Goal: Complete application form: Complete application form

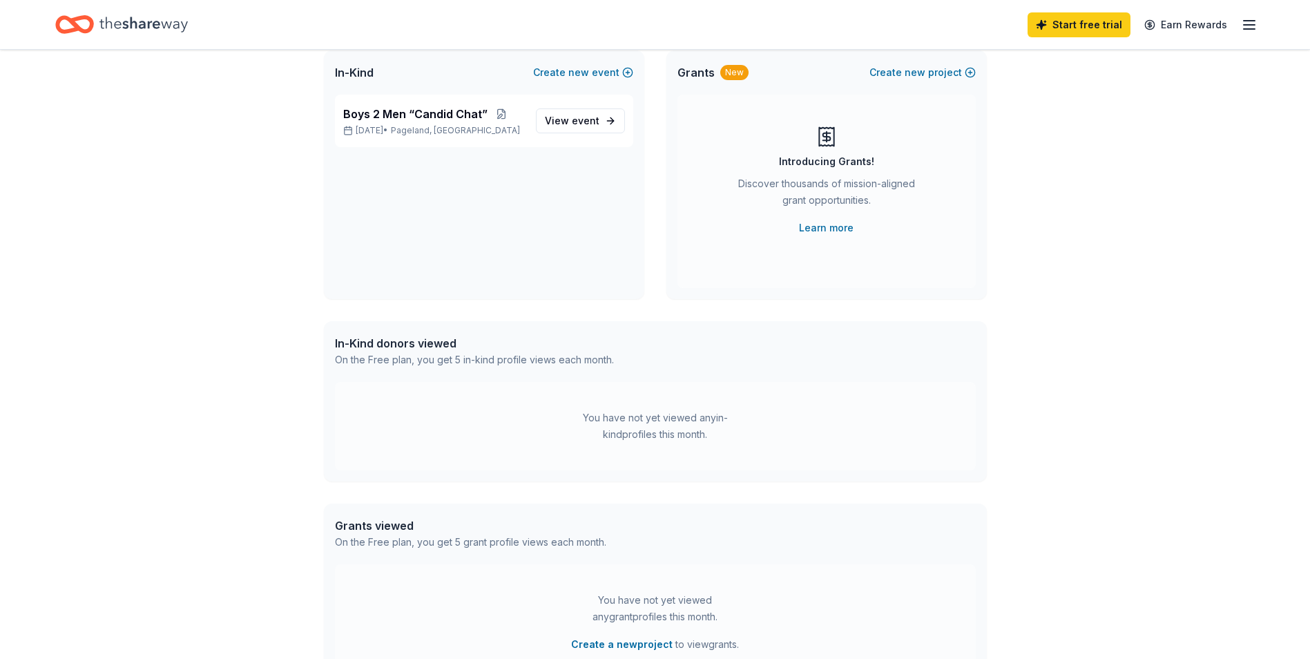
scroll to position [62, 0]
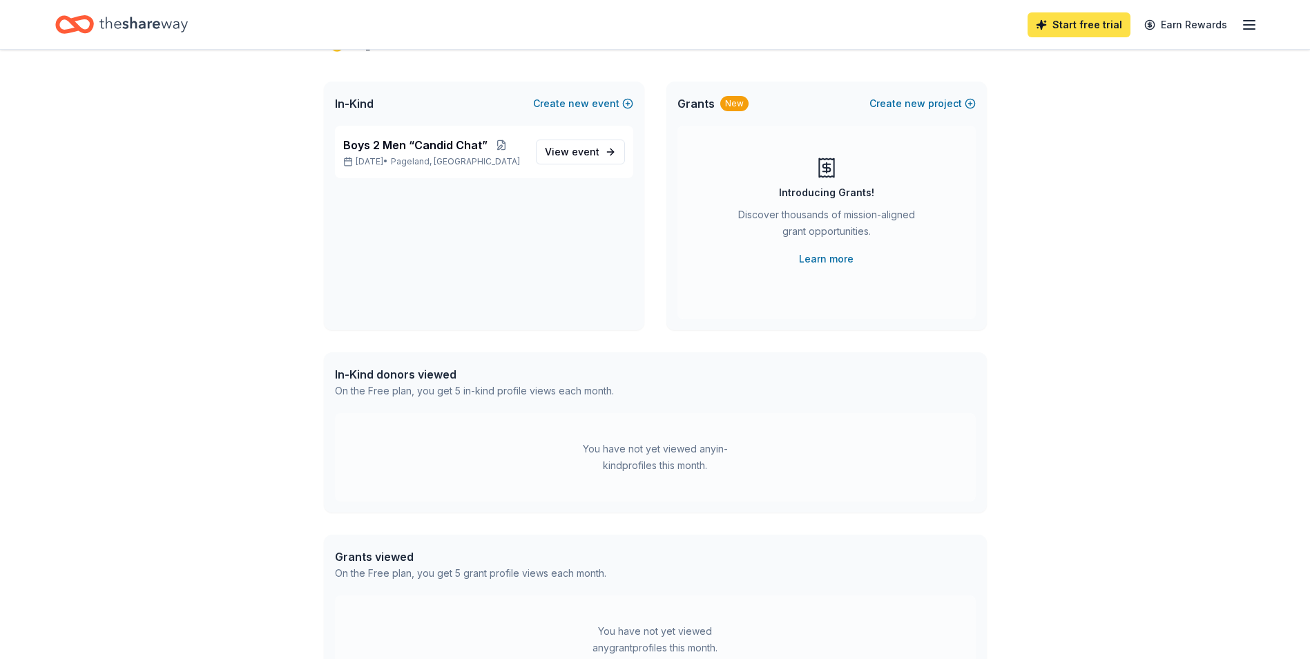
click at [1093, 22] on link "Start free trial" at bounding box center [1078, 24] width 103 height 25
click at [1099, 28] on link "Start free trial" at bounding box center [1078, 24] width 103 height 25
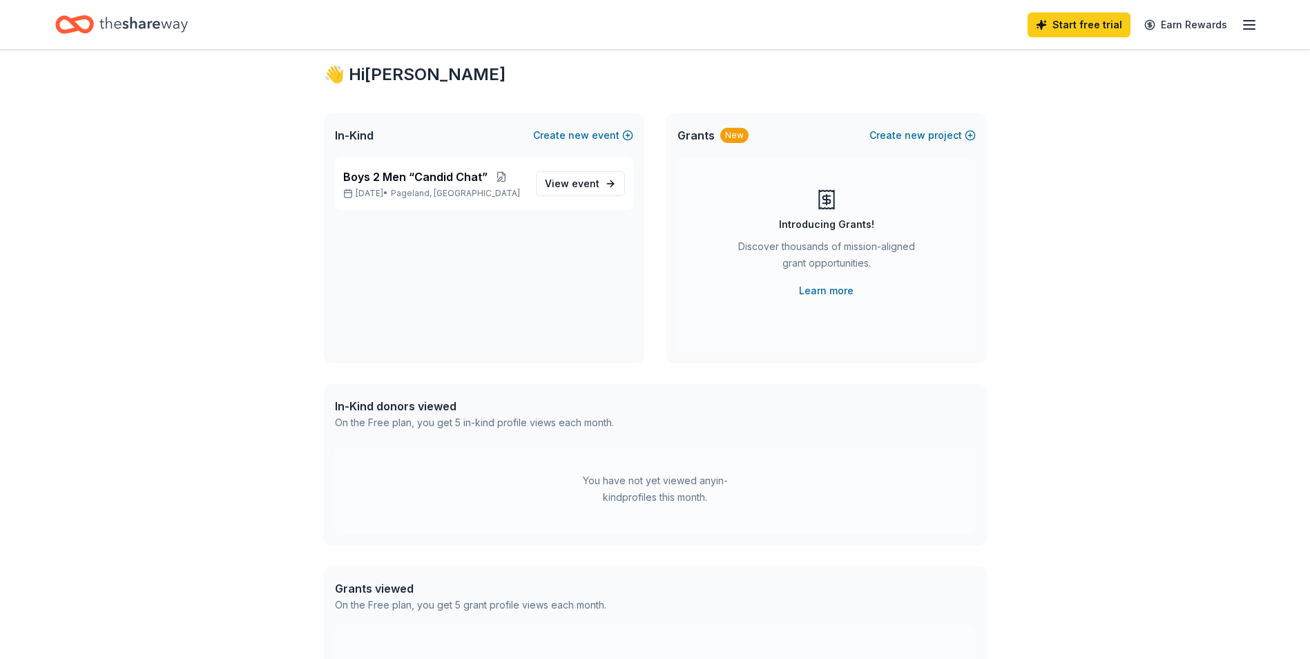
scroll to position [0, 0]
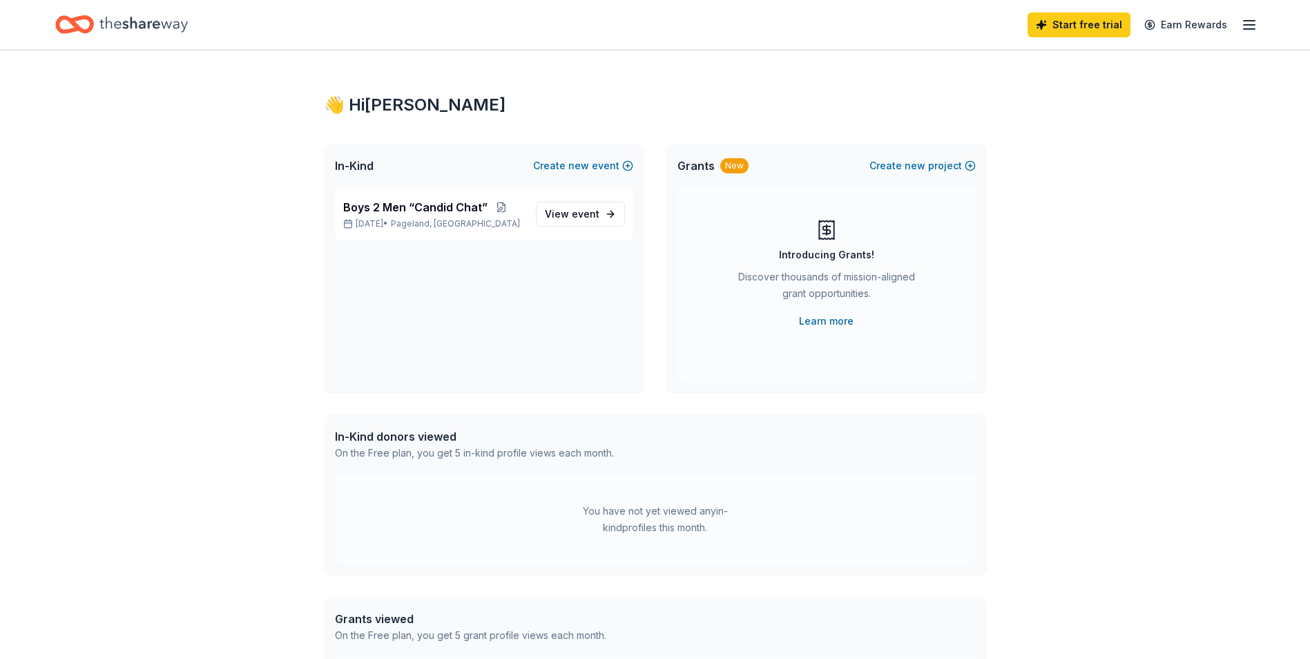
click at [1250, 25] on line "button" at bounding box center [1248, 25] width 11 height 0
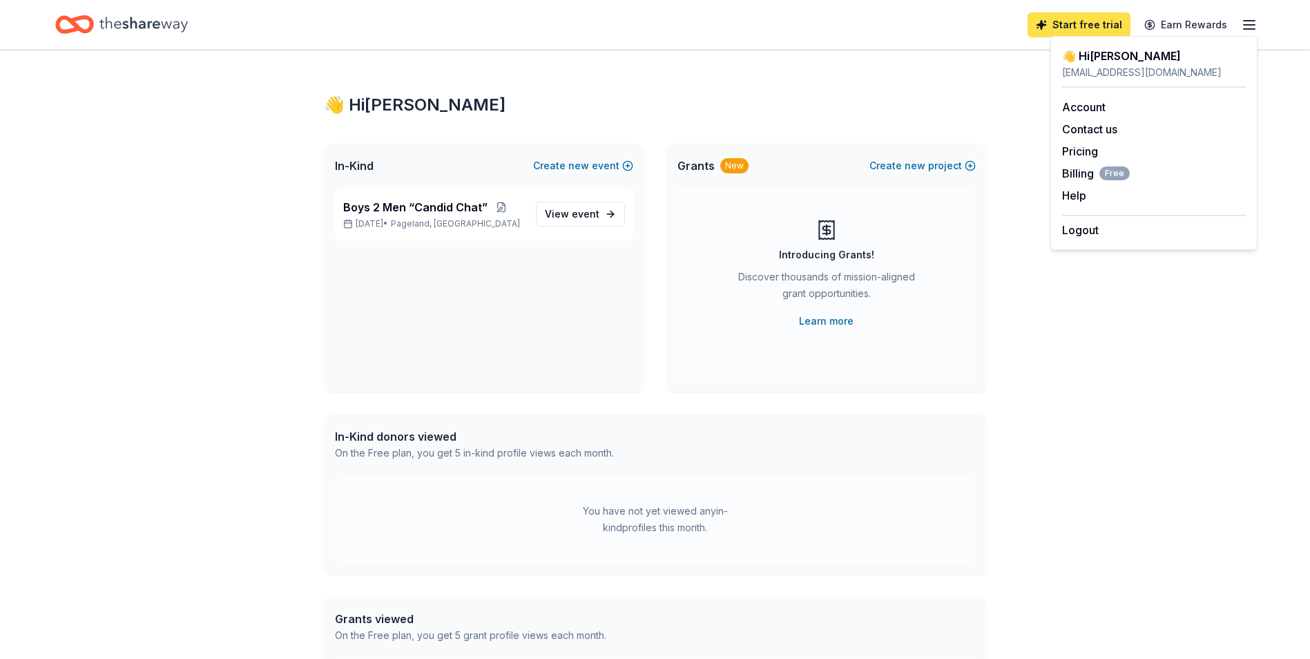
click at [1090, 25] on link "Start free trial" at bounding box center [1078, 24] width 103 height 25
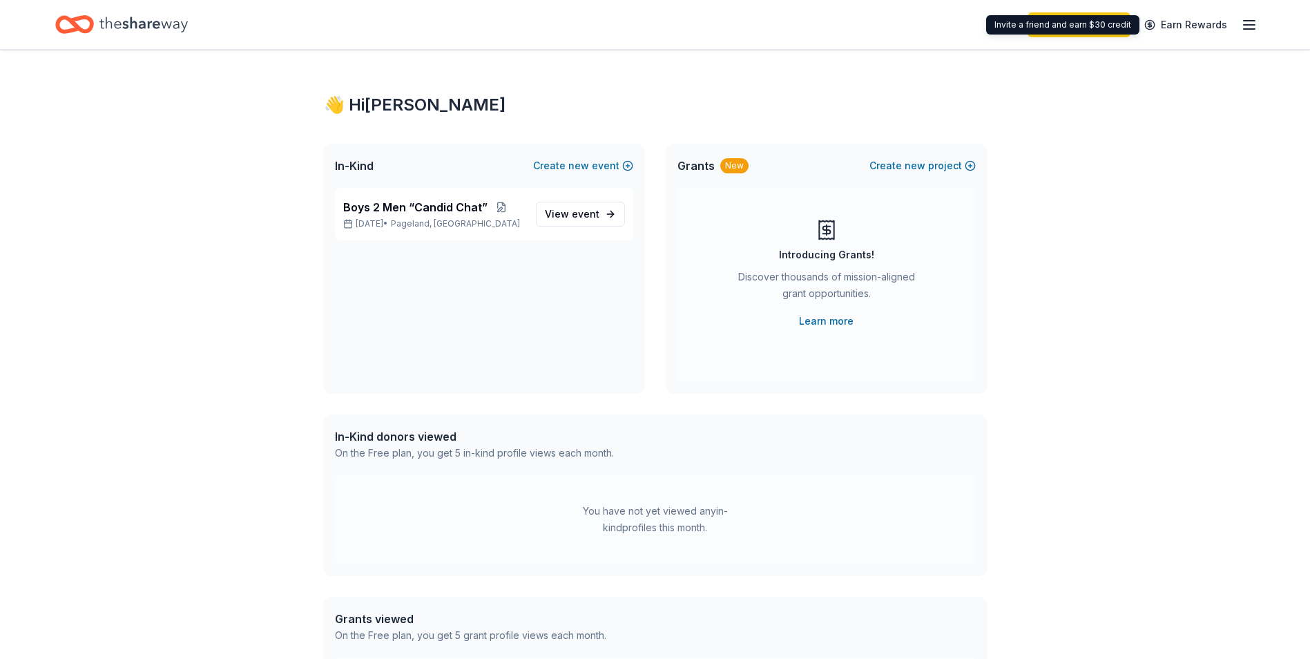
click at [1243, 26] on icon "button" at bounding box center [1249, 25] width 17 height 17
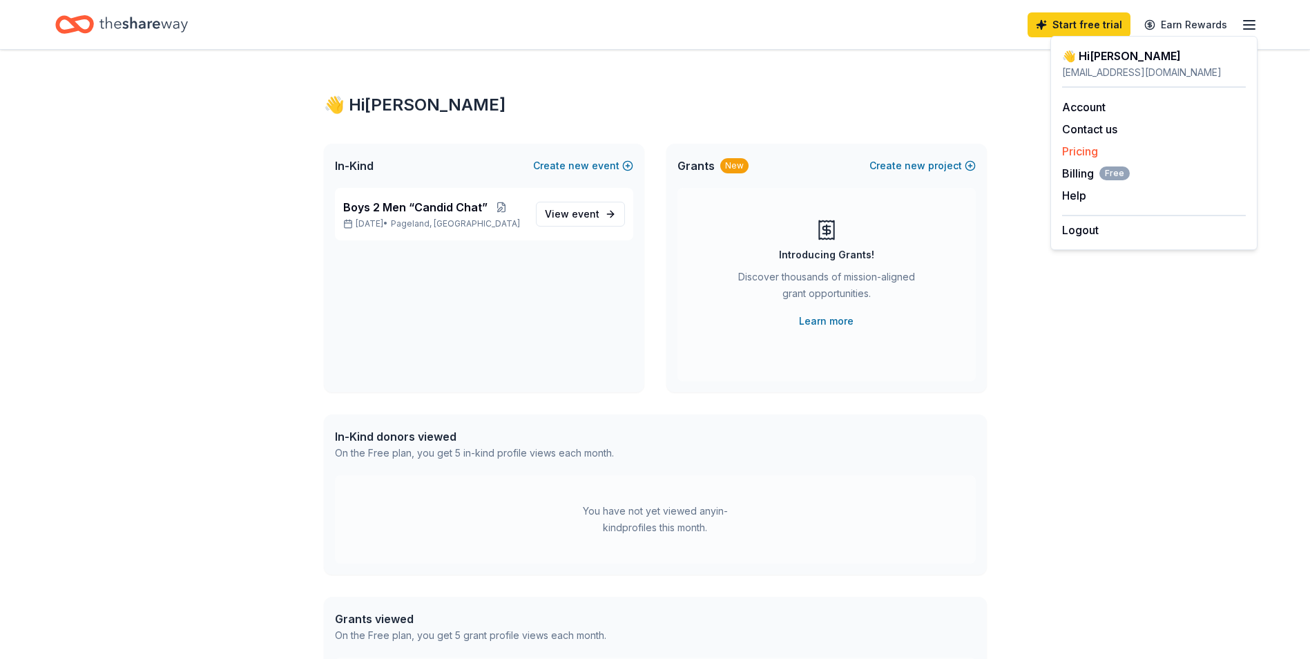
click at [1087, 153] on link "Pricing" at bounding box center [1080, 151] width 36 height 14
click at [1083, 153] on link "Pricing" at bounding box center [1080, 151] width 36 height 14
click at [422, 213] on span "Boys 2 Men “Candid Chat”" at bounding box center [415, 207] width 144 height 17
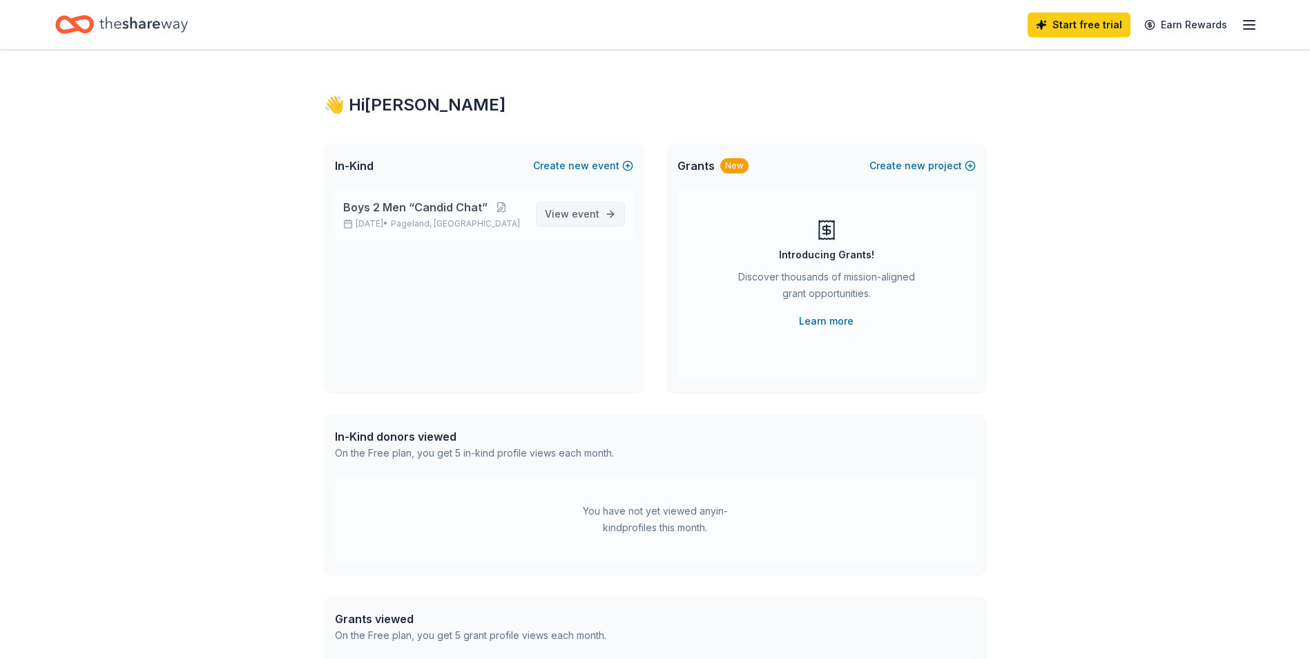
click at [554, 217] on span "View event" at bounding box center [572, 214] width 55 height 17
click at [590, 216] on span "event" at bounding box center [586, 214] width 28 height 12
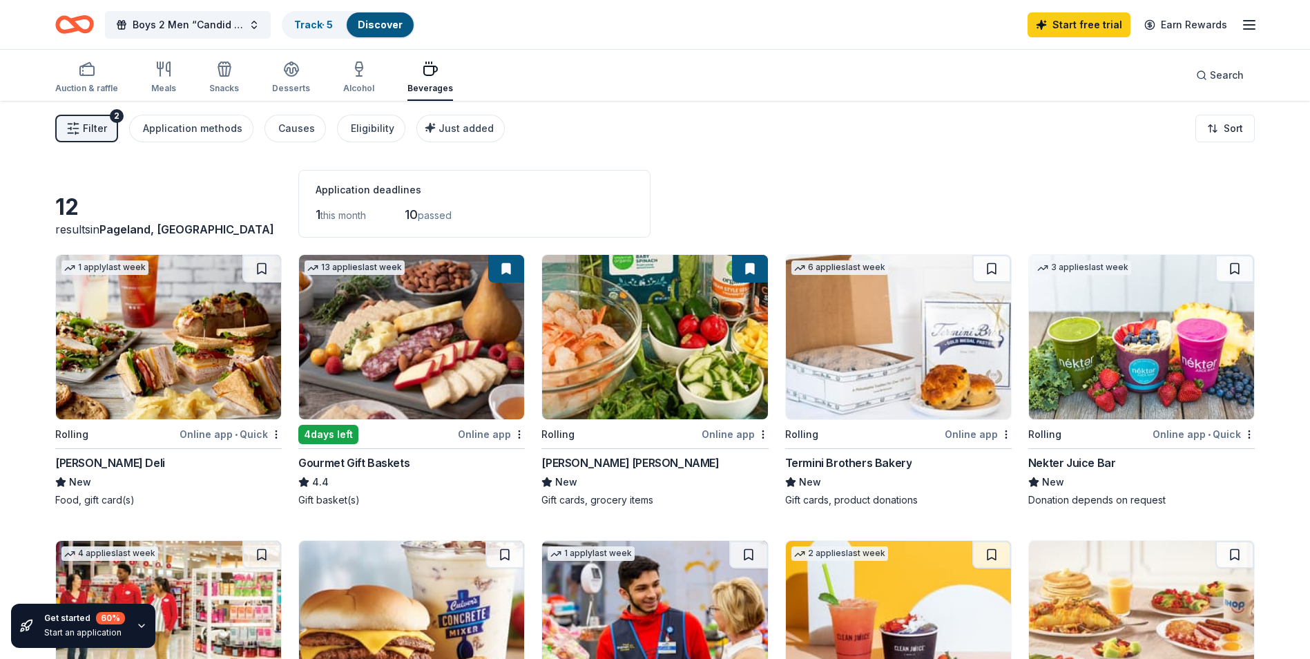
click at [217, 436] on div "Online app • Quick" at bounding box center [230, 433] width 102 height 17
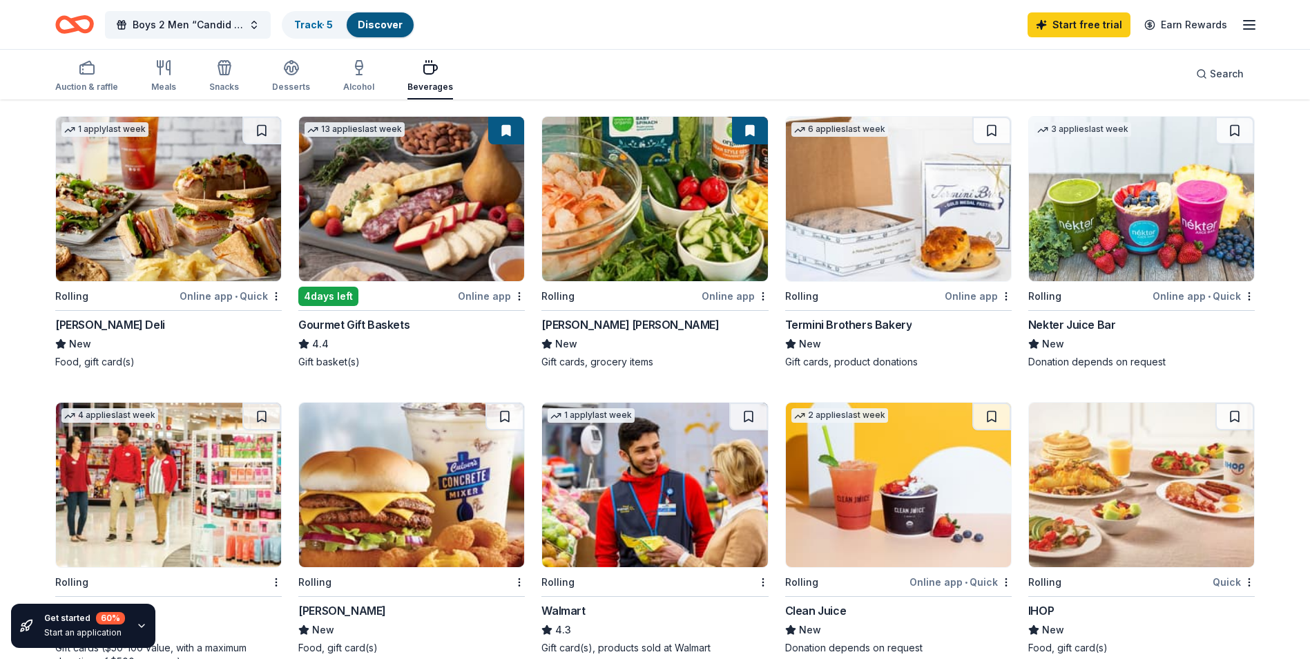
scroll to position [69, 0]
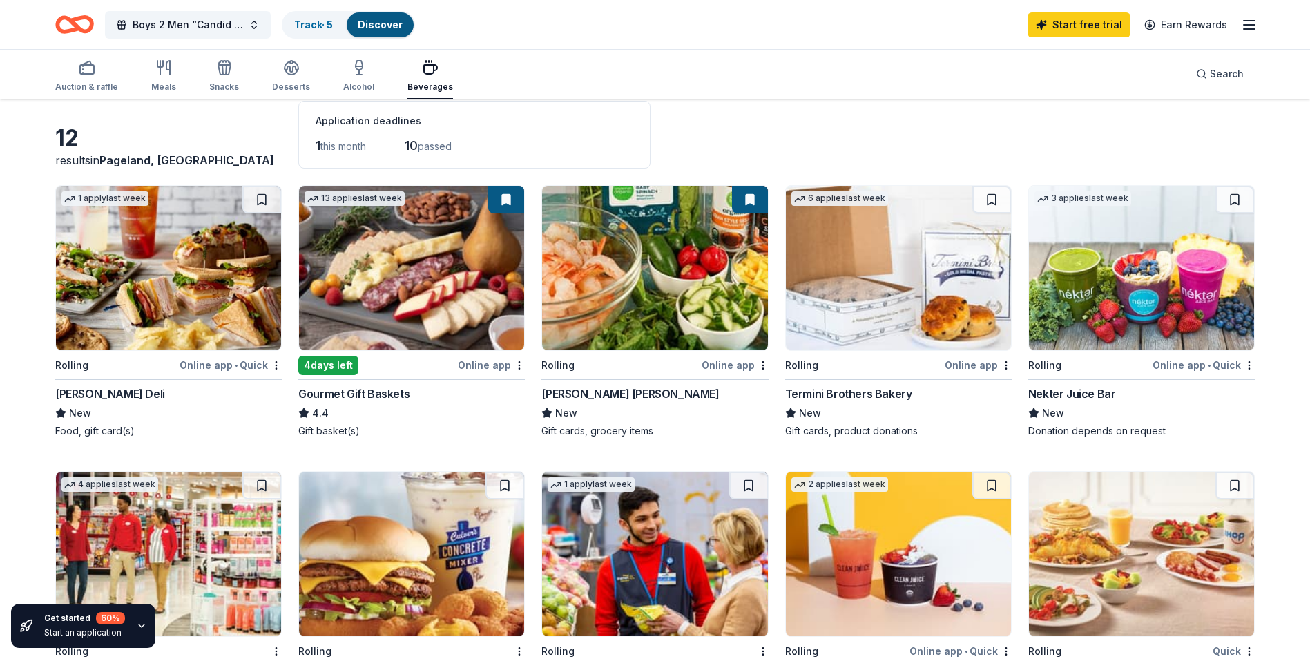
click at [738, 367] on div "Online app" at bounding box center [734, 364] width 67 height 17
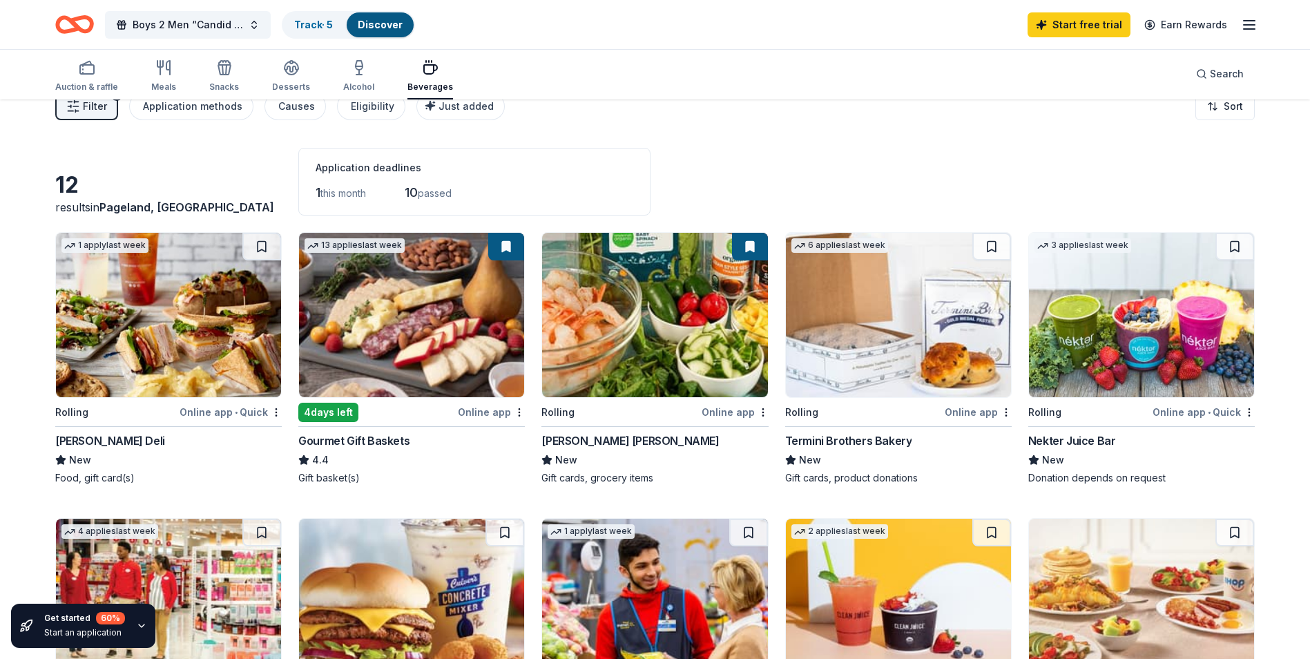
scroll to position [0, 0]
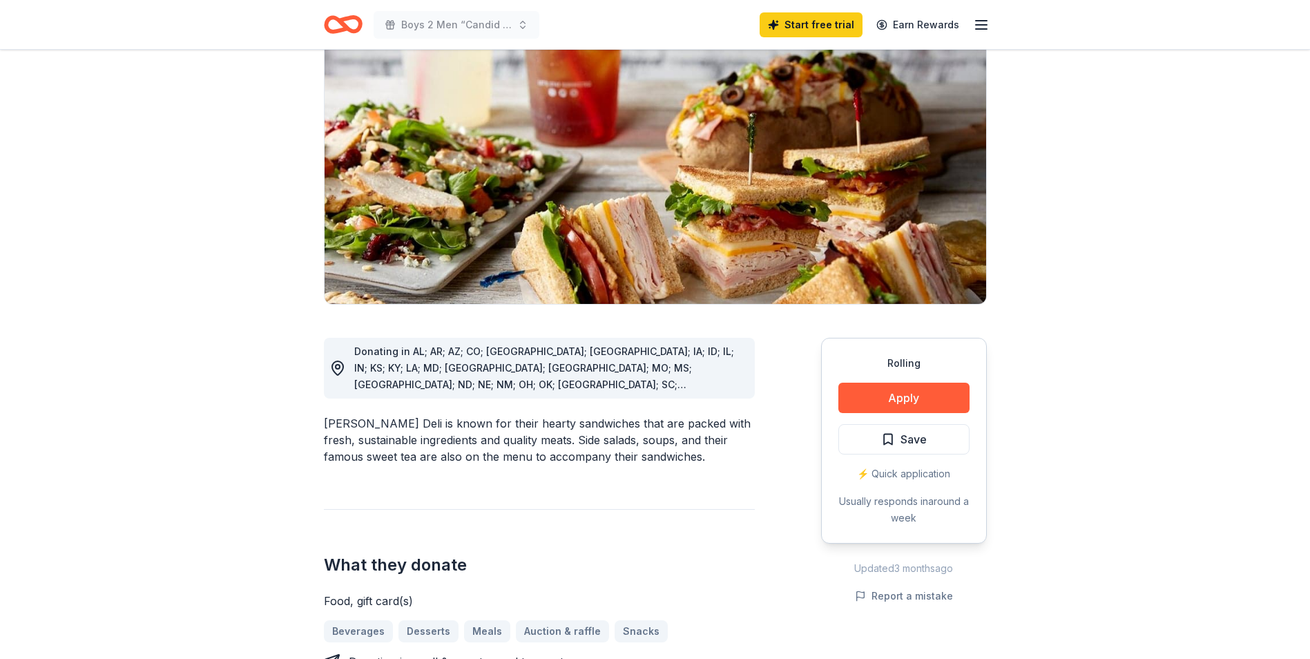
scroll to position [138, 0]
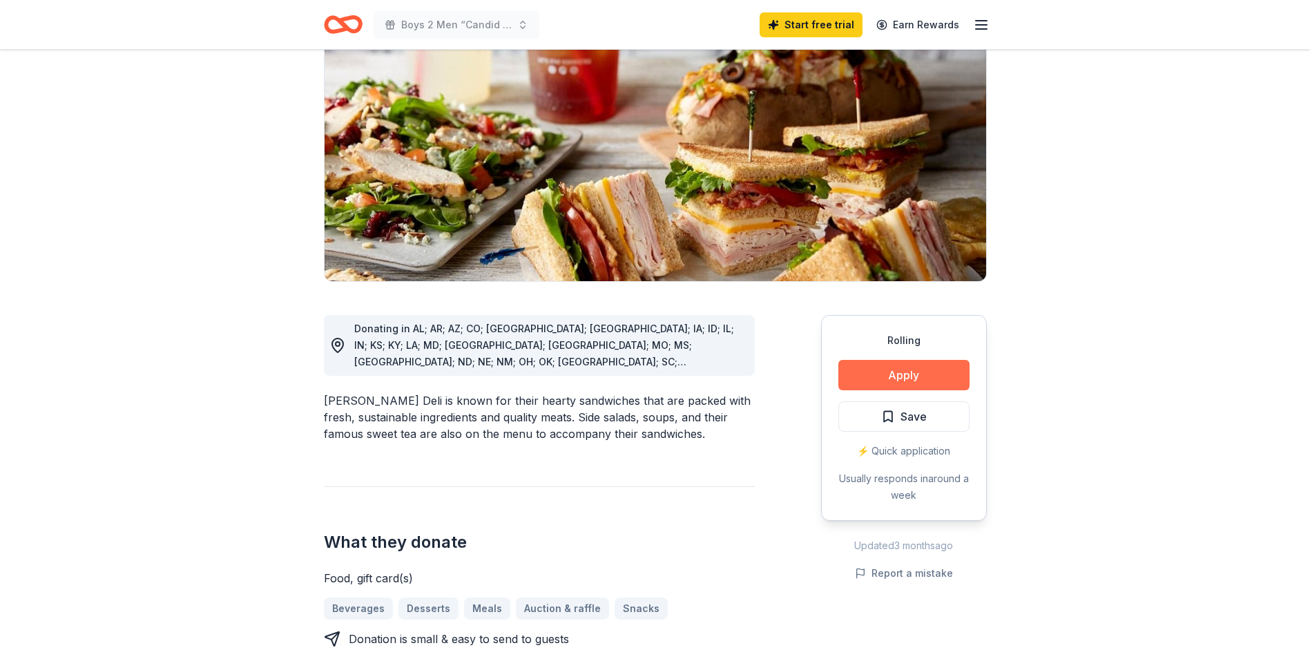
click at [891, 376] on button "Apply" at bounding box center [903, 375] width 131 height 30
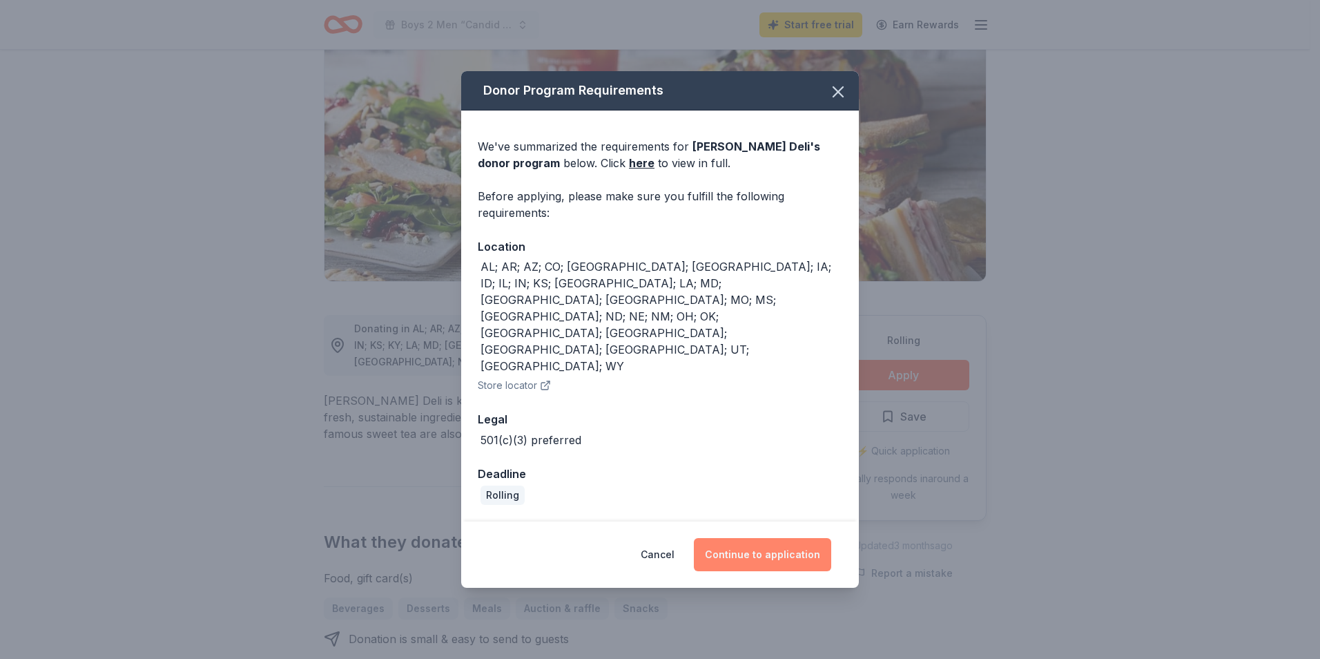
click at [738, 538] on button "Continue to application" at bounding box center [762, 554] width 137 height 33
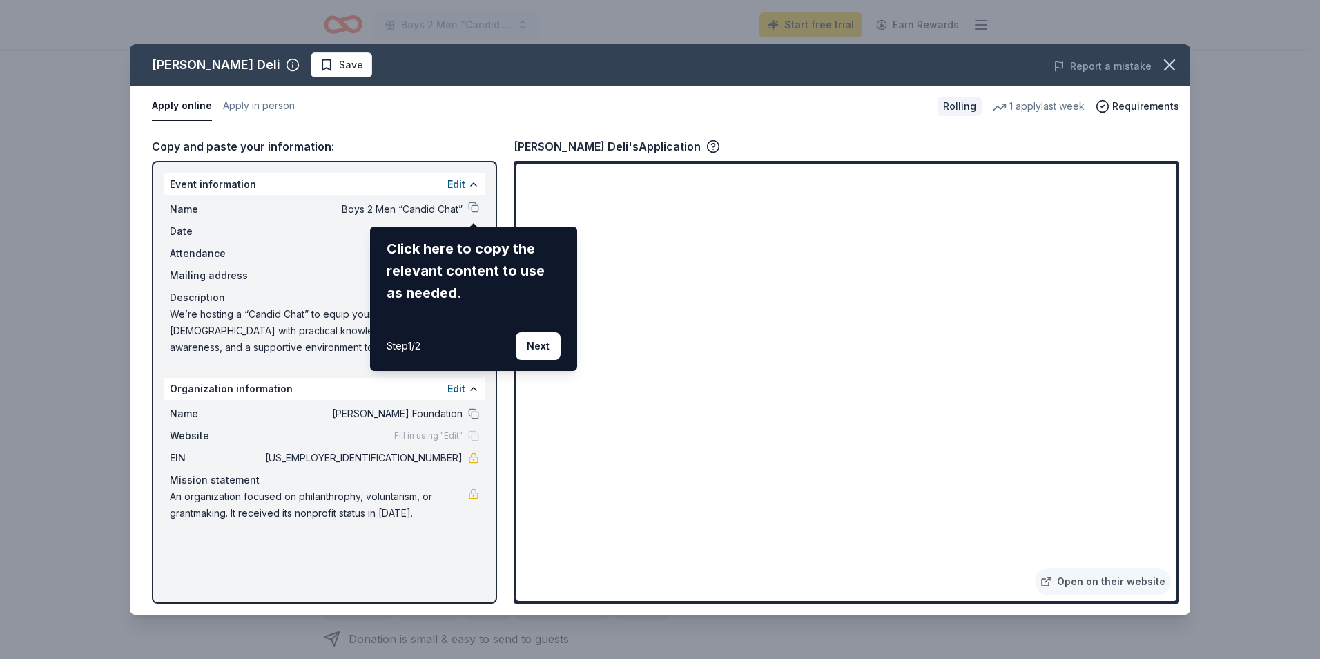
click at [475, 209] on div "[PERSON_NAME] Deli Save Report a mistake Apply online Apply in person Rolling 1…" at bounding box center [660, 329] width 1060 height 570
click at [709, 539] on div "[PERSON_NAME] Deli Save Report a mistake Apply online Apply in person Rolling 1…" at bounding box center [660, 329] width 1060 height 570
click at [537, 340] on button "Next" at bounding box center [538, 346] width 45 height 28
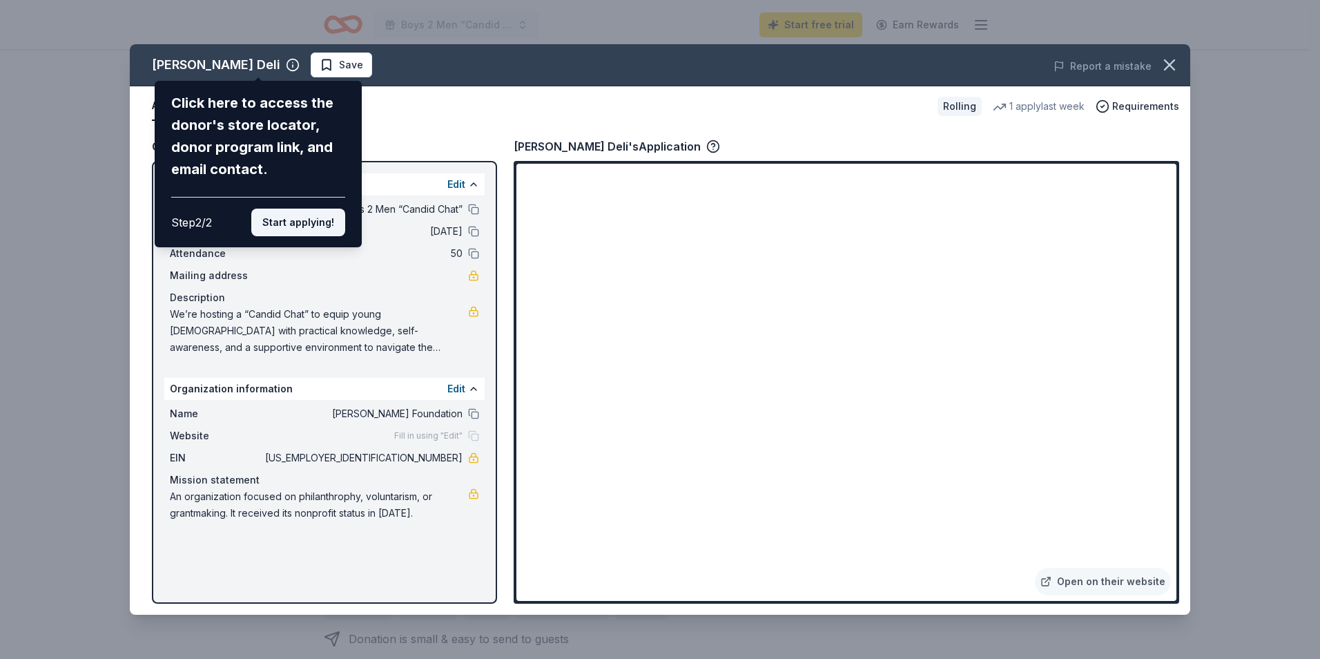
click at [300, 221] on button "Start applying!" at bounding box center [298, 222] width 94 height 28
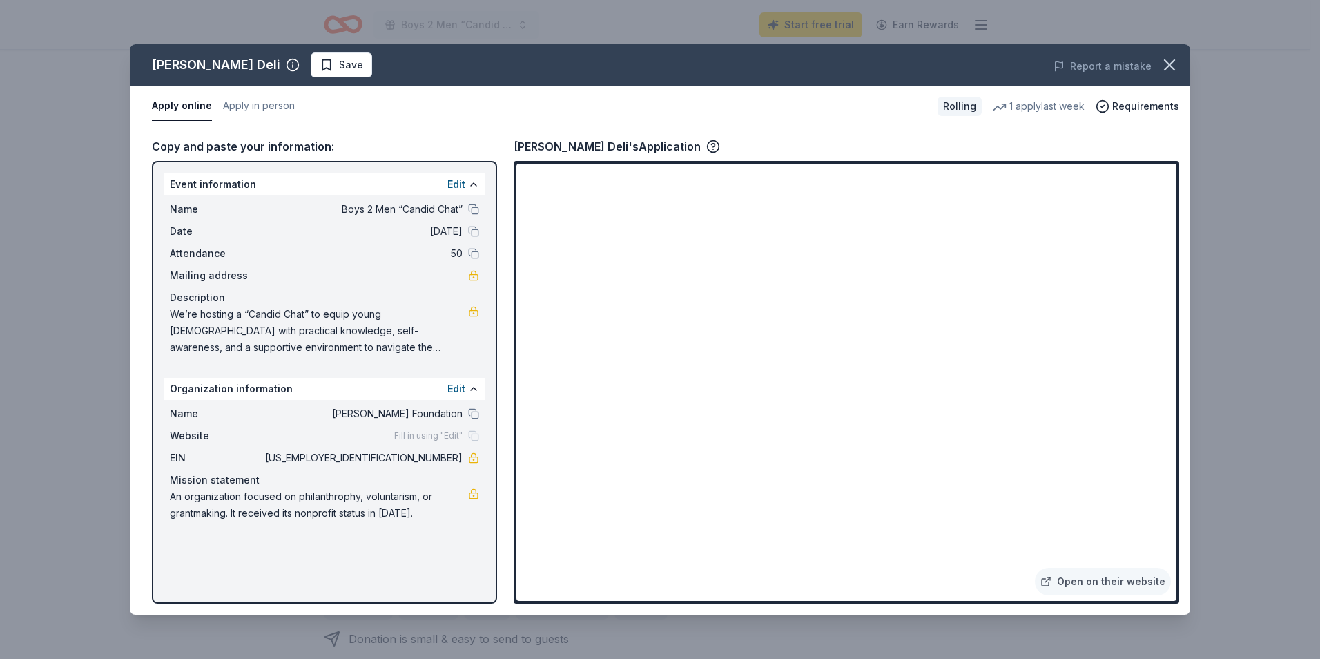
click at [704, 533] on div "[PERSON_NAME] Deli Save Report a mistake Apply online Apply in person Rolling 1…" at bounding box center [660, 329] width 1060 height 570
click at [474, 211] on button at bounding box center [473, 209] width 11 height 11
click at [469, 231] on button at bounding box center [473, 231] width 11 height 11
click at [399, 346] on span "We’re hosting a “Candid Chat” to equip young [DEMOGRAPHIC_DATA] with practical …" at bounding box center [319, 331] width 298 height 50
click at [354, 340] on span "We’re hosting a “Candid Chat” to equip young [DEMOGRAPHIC_DATA] with practical …" at bounding box center [319, 331] width 298 height 50
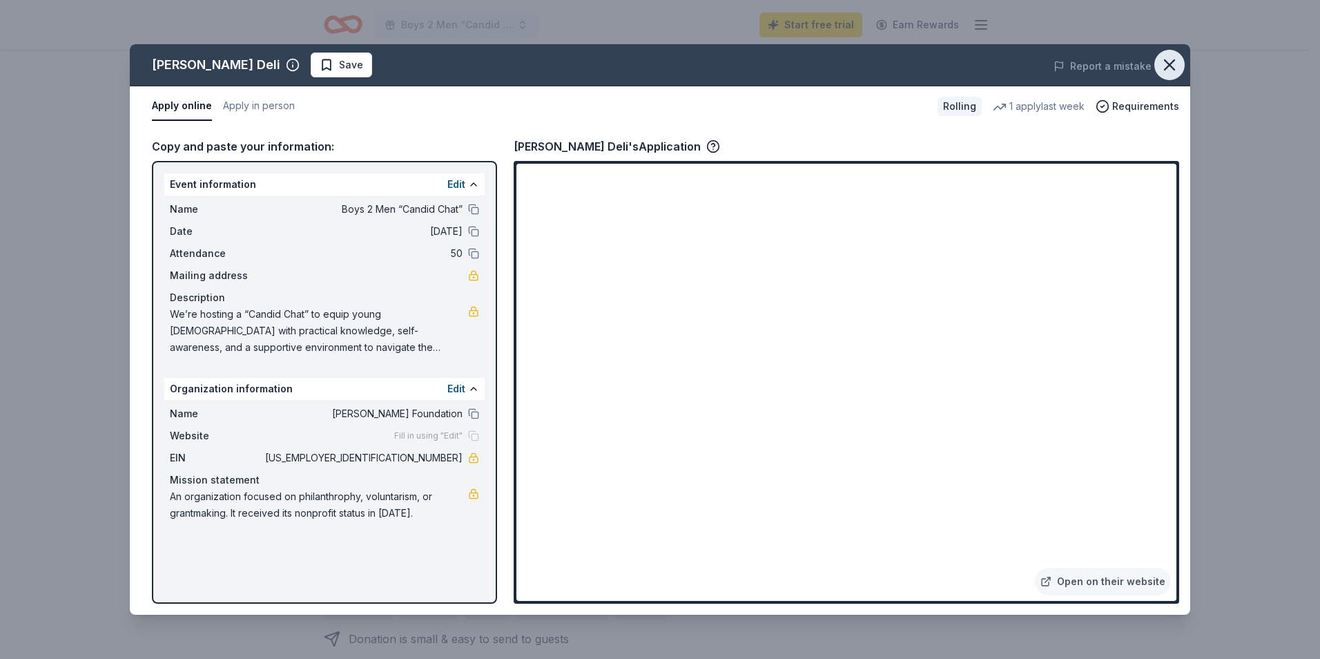
click at [1165, 66] on icon "button" at bounding box center [1169, 64] width 19 height 19
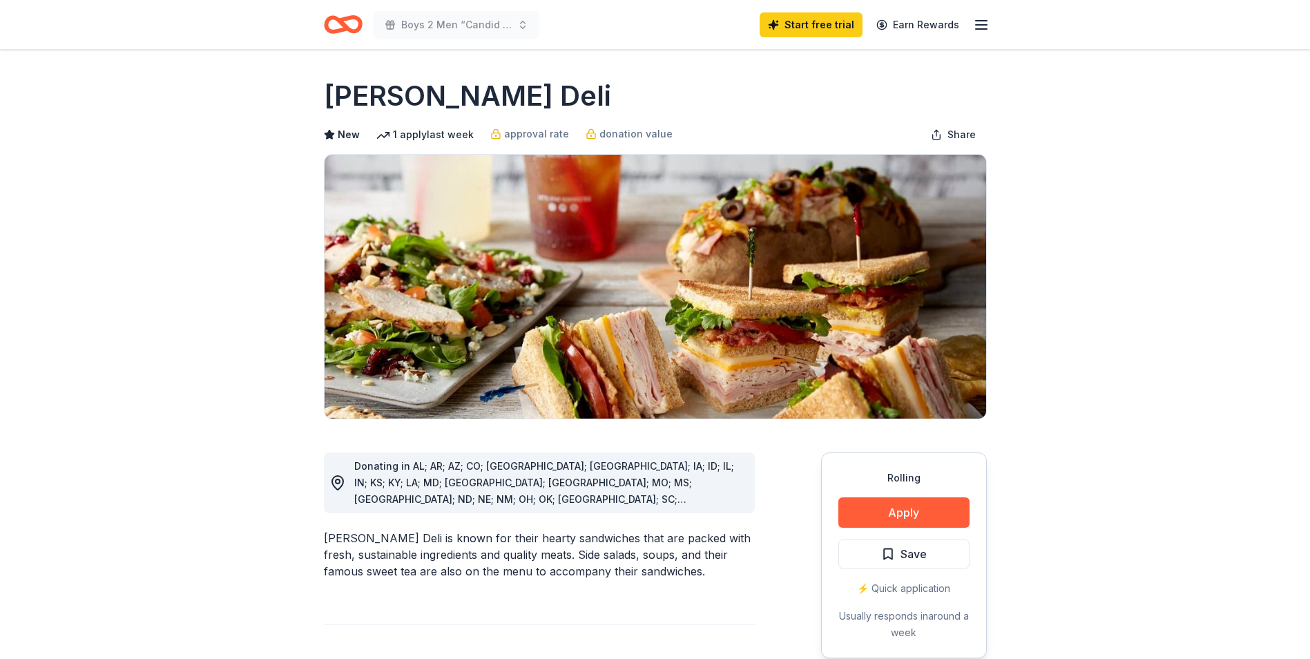
scroll to position [0, 0]
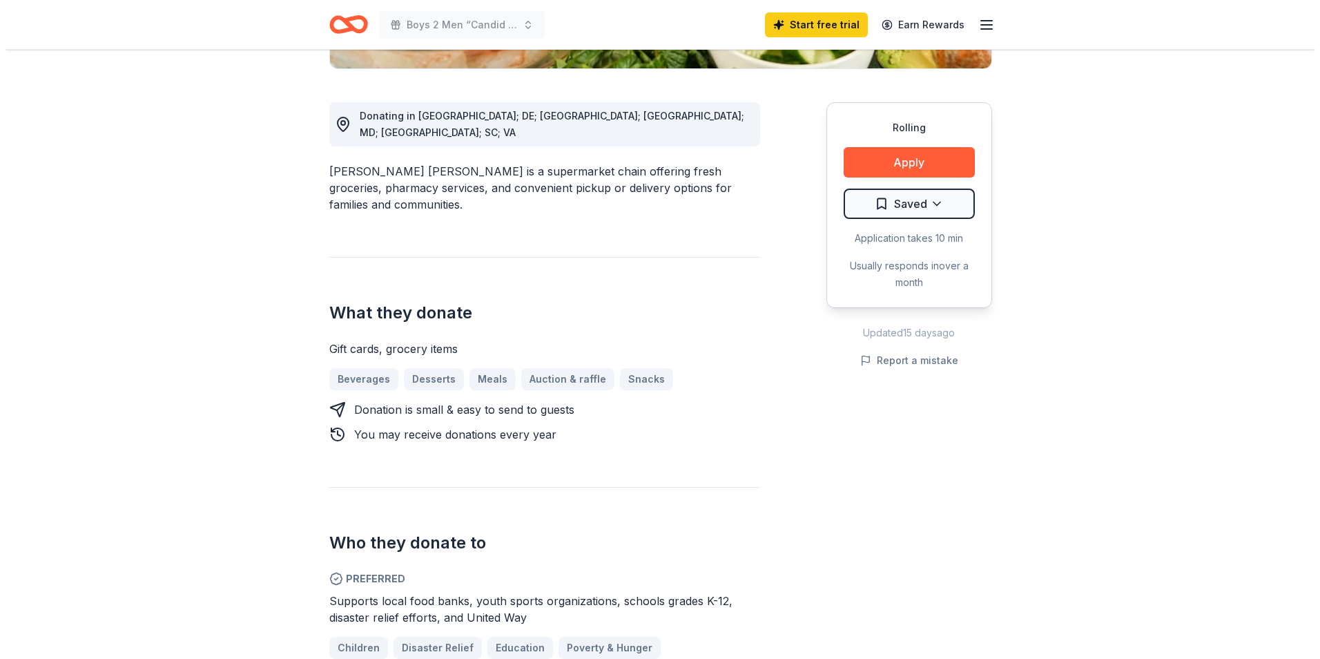
scroll to position [345, 0]
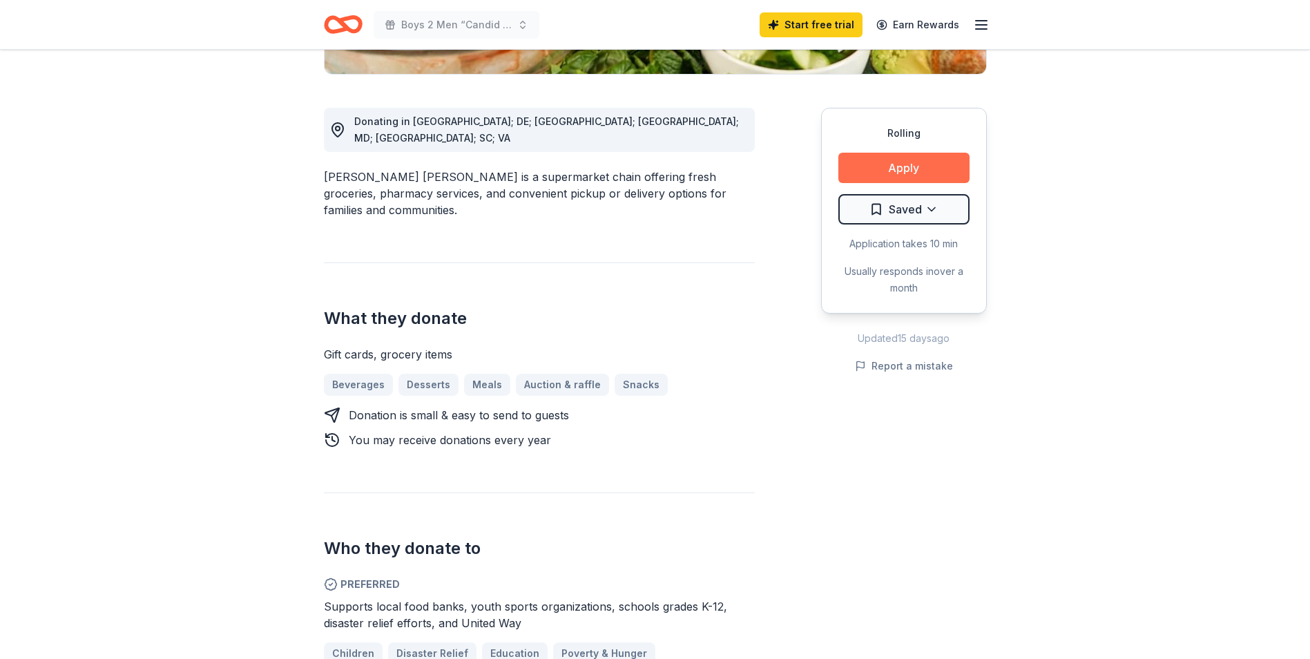
click at [892, 167] on button "Apply" at bounding box center [903, 168] width 131 height 30
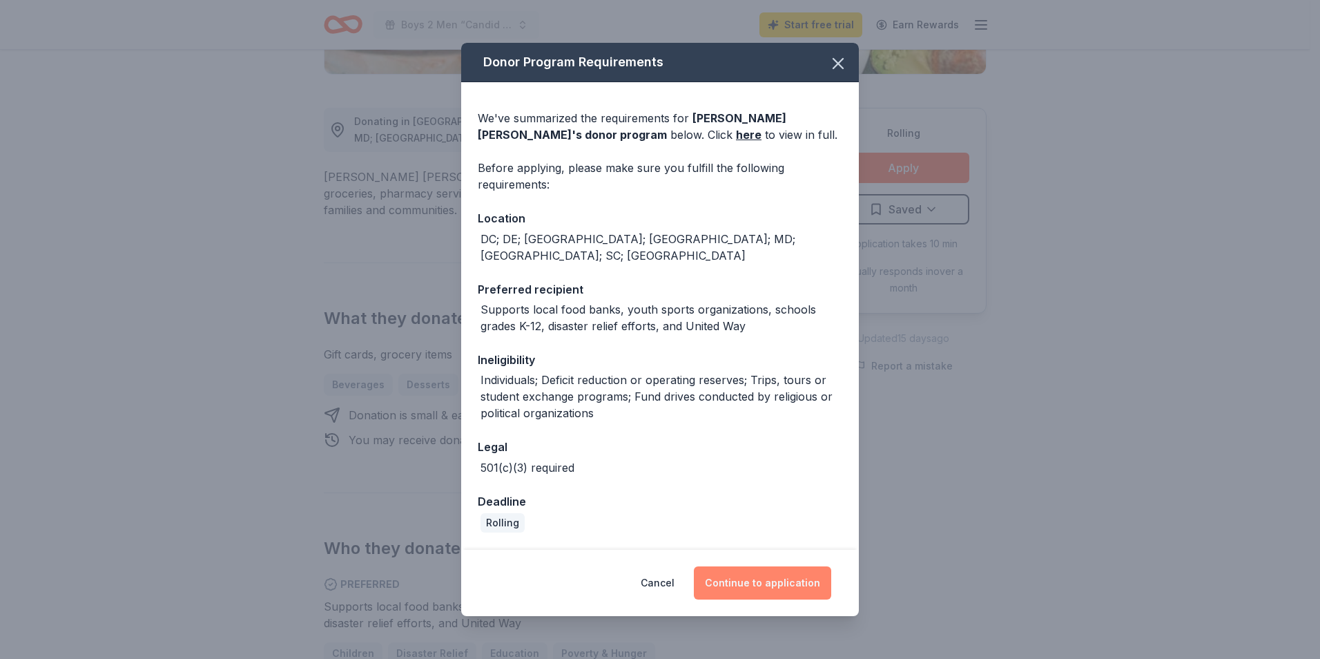
click at [770, 589] on button "Continue to application" at bounding box center [762, 582] width 137 height 33
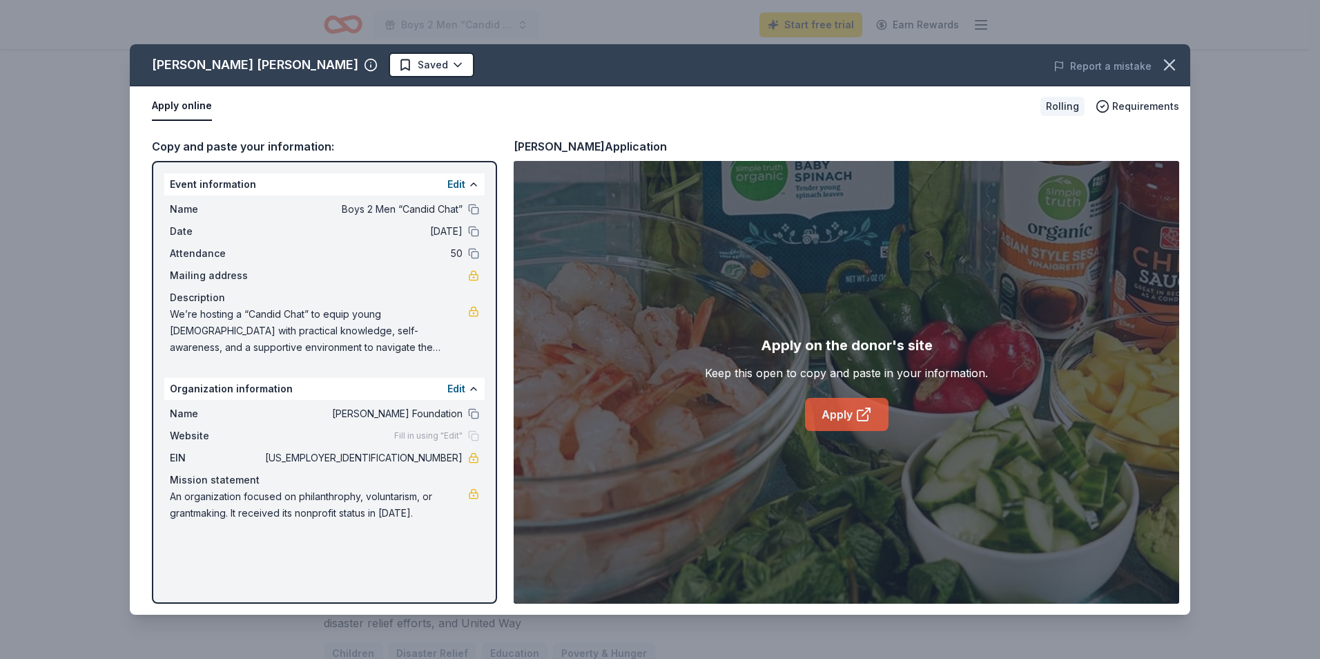
click at [846, 412] on link "Apply" at bounding box center [847, 414] width 84 height 33
